Goal: Information Seeking & Learning: Check status

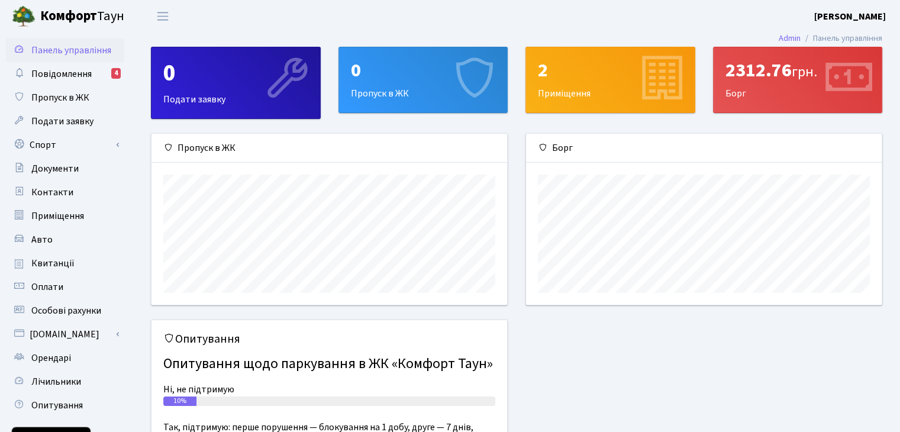
scroll to position [171, 355]
click at [64, 75] on span "Повідомлення" at bounding box center [61, 73] width 60 height 13
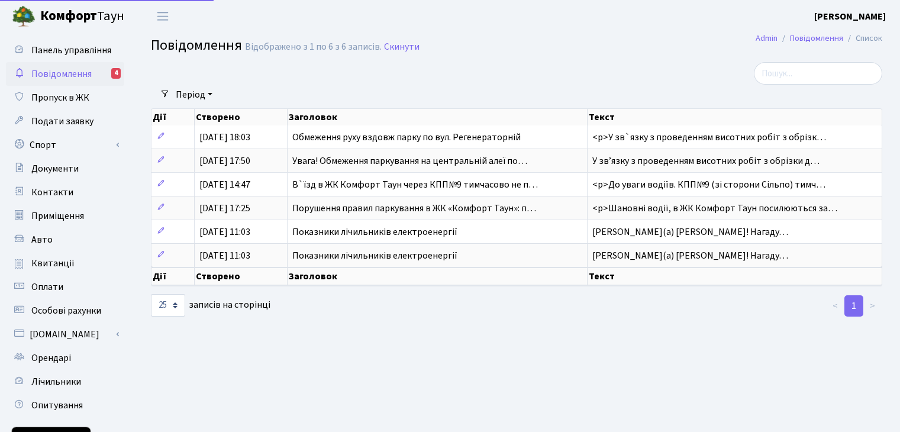
select select "25"
click at [71, 98] on span "Пропуск в ЖК" at bounding box center [60, 97] width 58 height 13
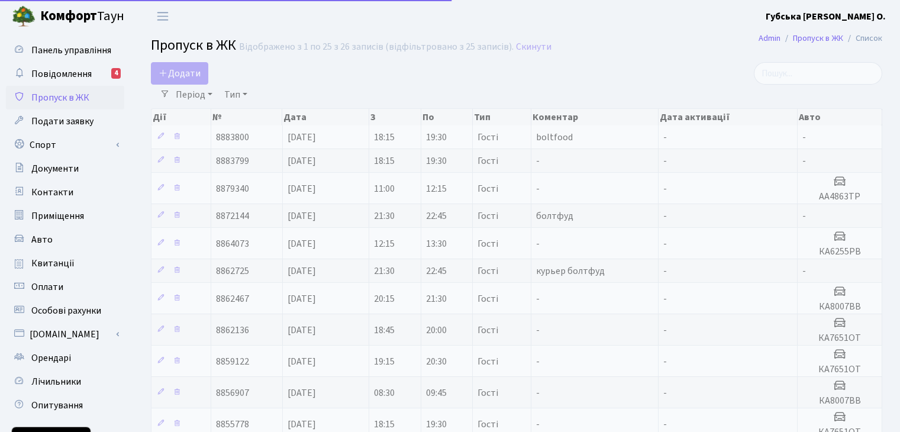
select select "25"
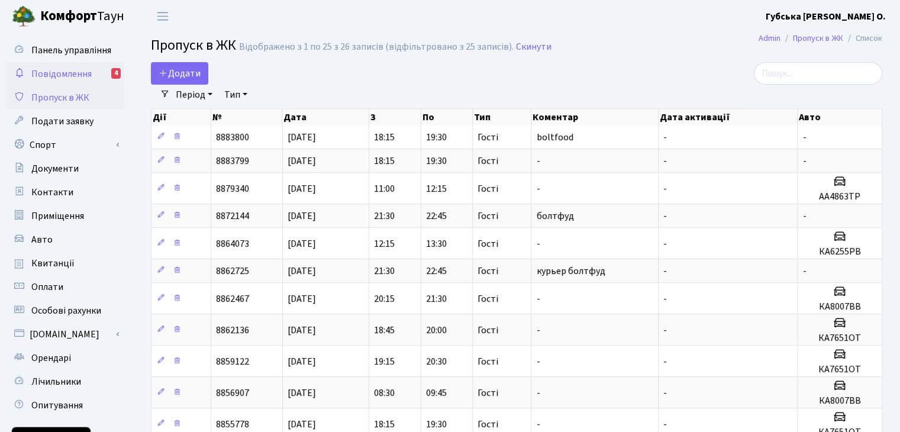
click at [73, 74] on span "Повідомлення" at bounding box center [61, 73] width 60 height 13
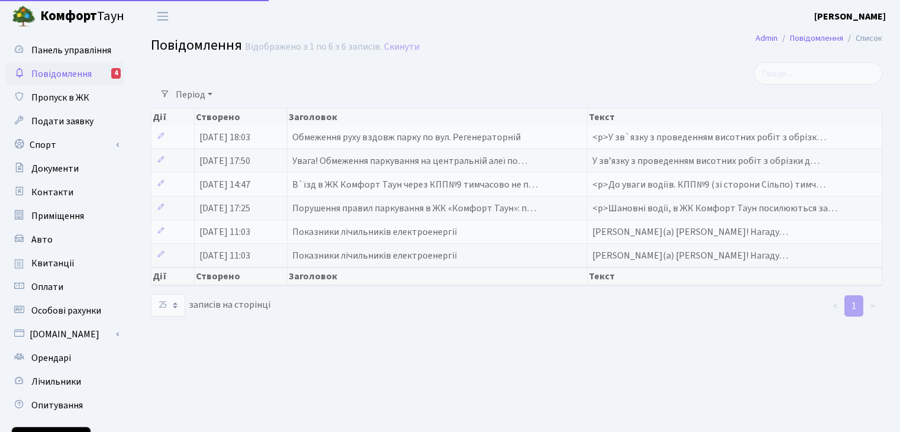
select select "25"
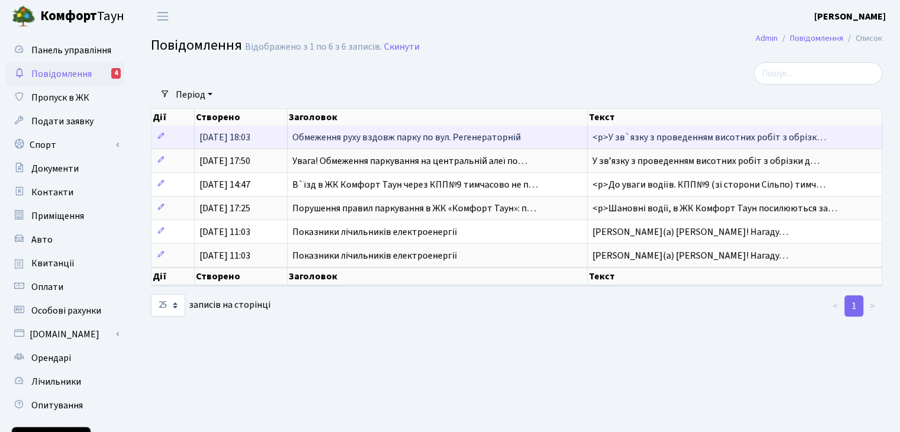
click at [364, 136] on span "Обмеження руху вздовж парку по вул. Регенераторній" at bounding box center [406, 137] width 229 height 13
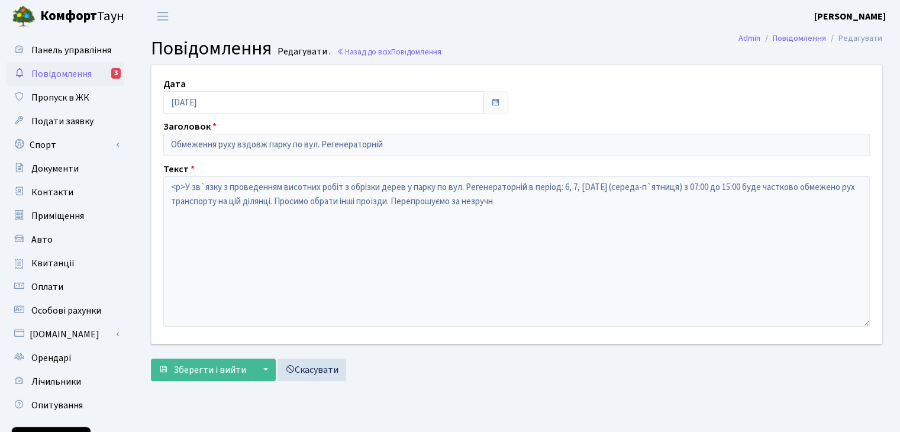
click at [56, 73] on span "Повідомлення" at bounding box center [61, 73] width 60 height 13
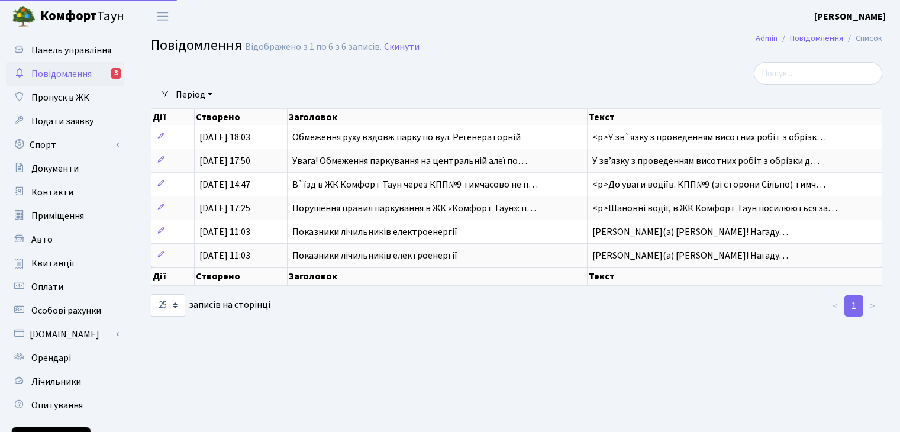
select select "25"
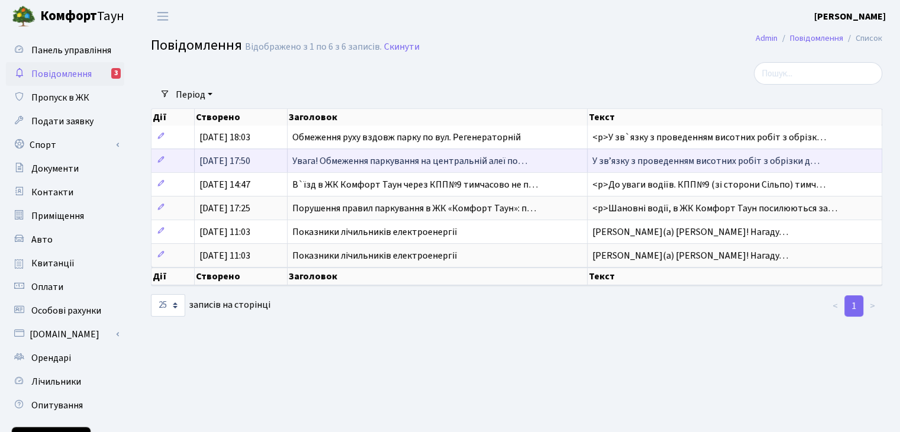
click at [393, 159] on span "Увага! Обмеження паркування на центральній алеї по…" at bounding box center [409, 161] width 235 height 13
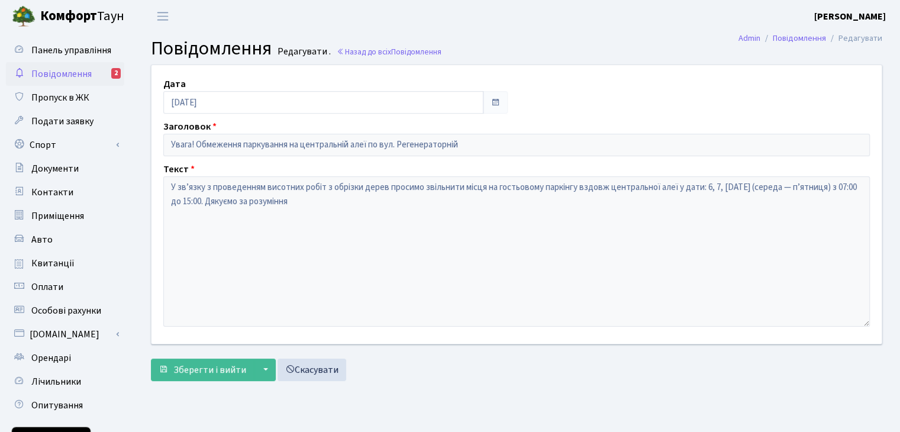
click at [69, 76] on span "Повідомлення" at bounding box center [61, 73] width 60 height 13
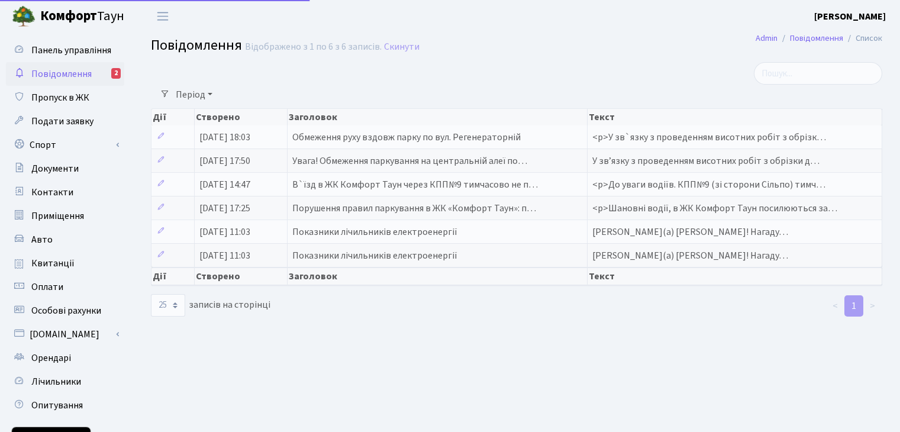
select select "25"
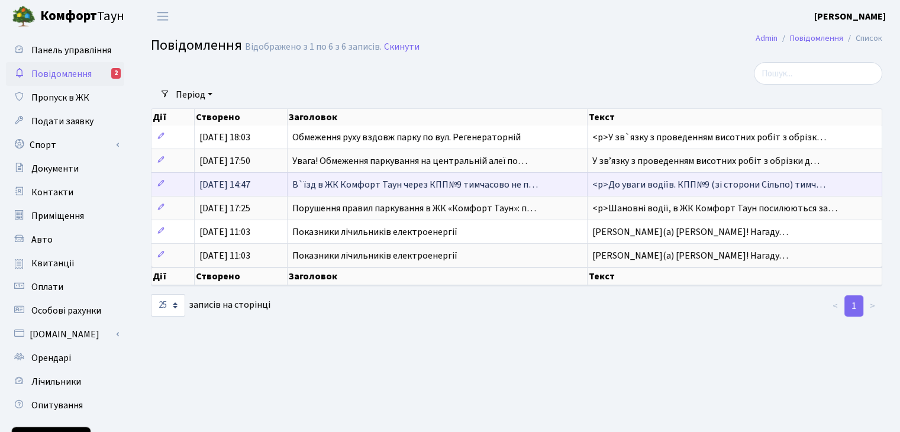
click at [393, 190] on span "В`їзд в ЖК Комфорт Таун через КПП№9 тимчасово не п…" at bounding box center [415, 184] width 246 height 13
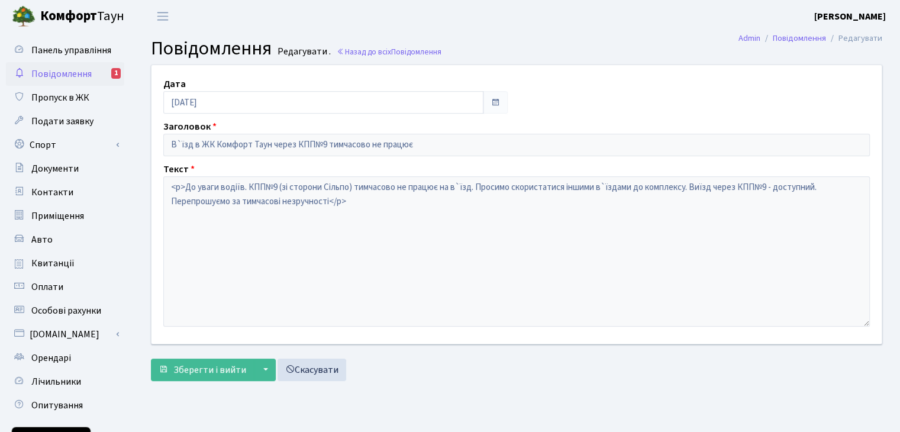
click at [76, 75] on span "Повідомлення" at bounding box center [61, 73] width 60 height 13
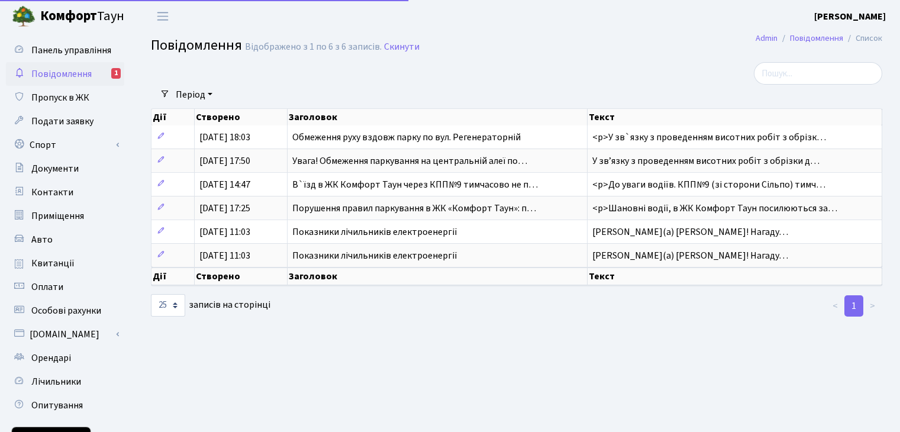
select select "25"
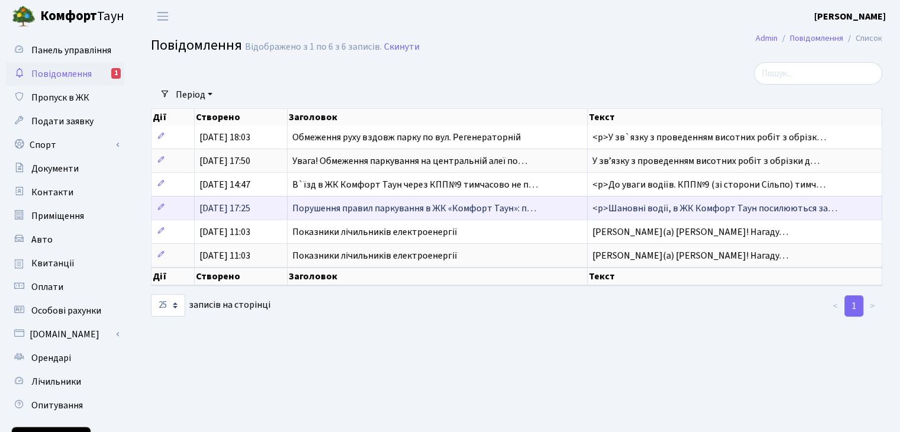
click at [401, 209] on span "Порушення правил паркування в ЖК «Комфорт Таун»: п…" at bounding box center [414, 208] width 244 height 13
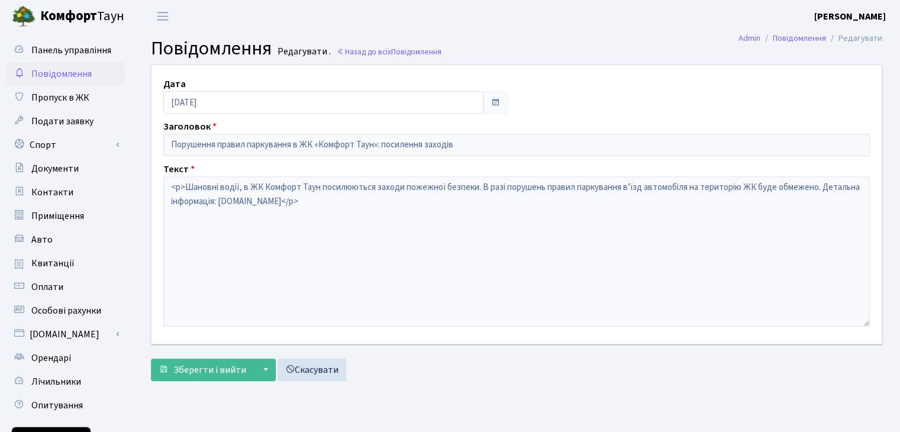
click at [55, 72] on span "Повідомлення" at bounding box center [61, 73] width 60 height 13
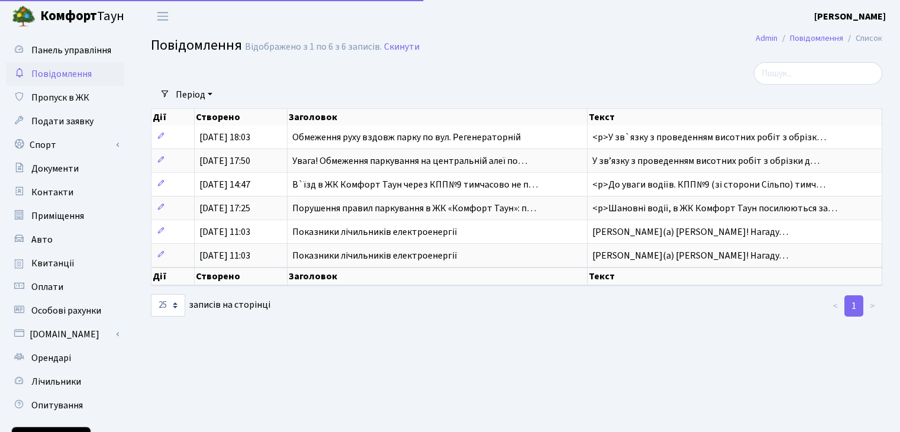
select select "25"
click at [50, 263] on span "Квитанції" at bounding box center [52, 263] width 43 height 13
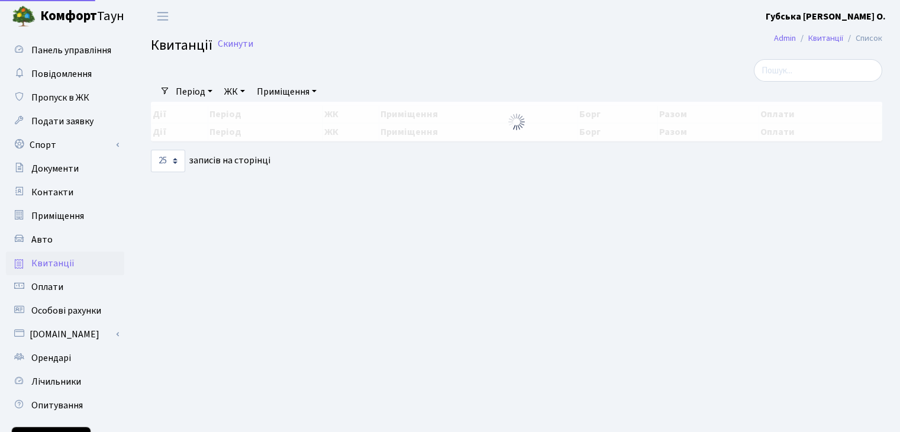
select select "25"
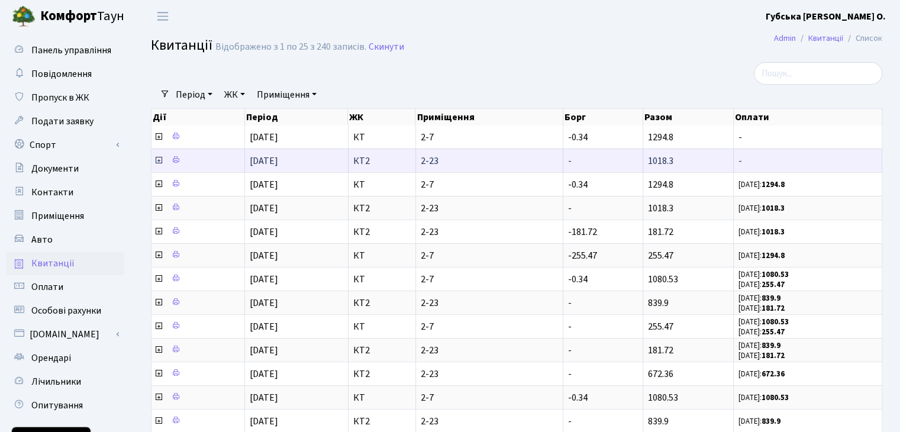
click at [156, 160] on icon at bounding box center [158, 160] width 9 height 9
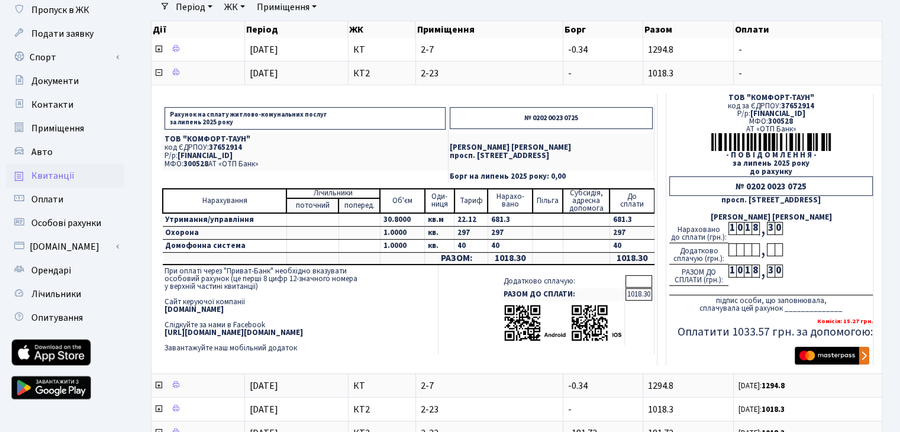
scroll to position [59, 0]
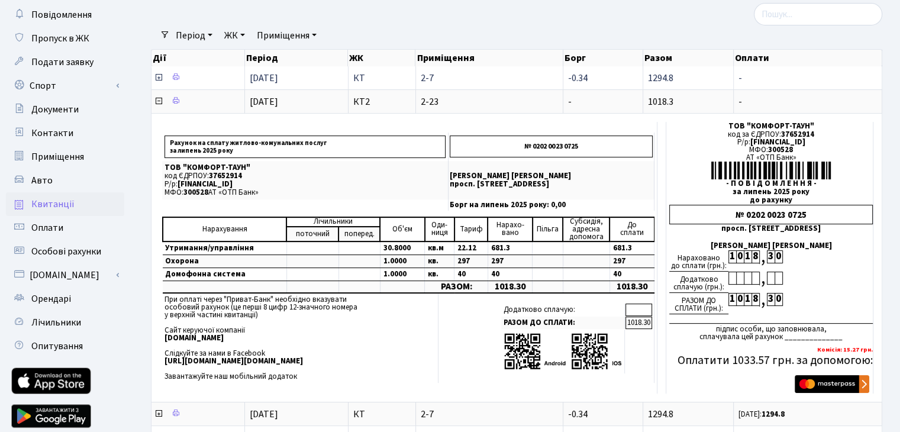
click at [156, 78] on icon at bounding box center [158, 77] width 9 height 9
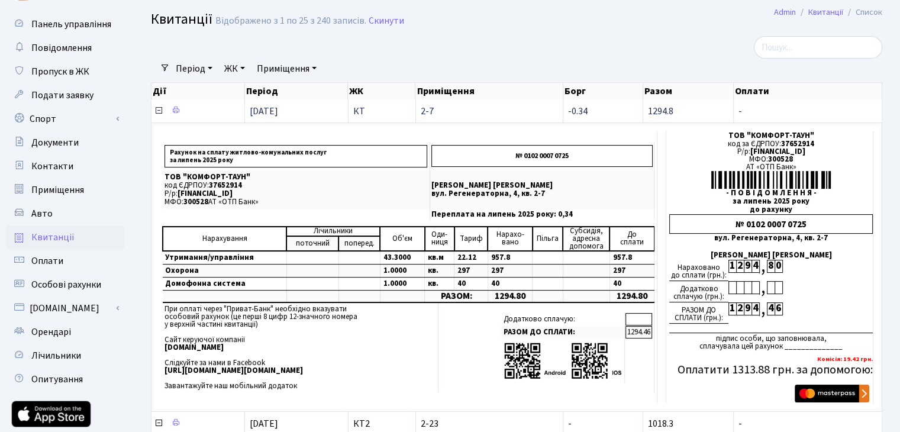
scroll to position [0, 0]
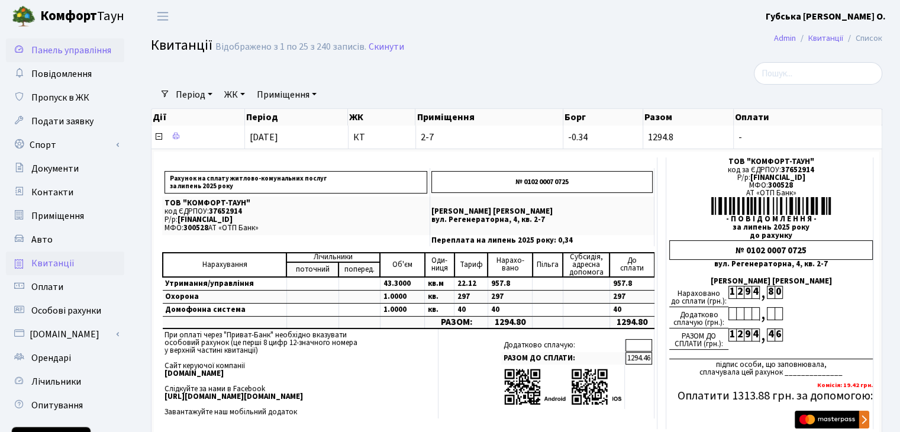
click at [73, 48] on span "Панель управління" at bounding box center [71, 50] width 80 height 13
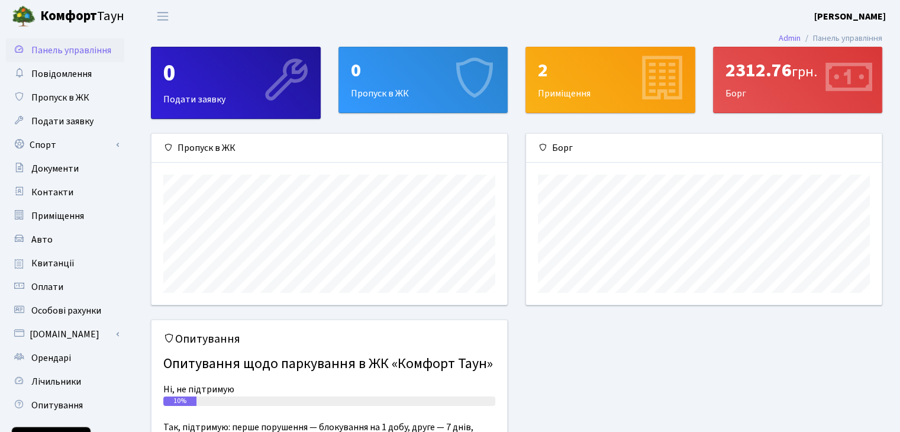
scroll to position [171, 355]
